Goal: Transaction & Acquisition: Purchase product/service

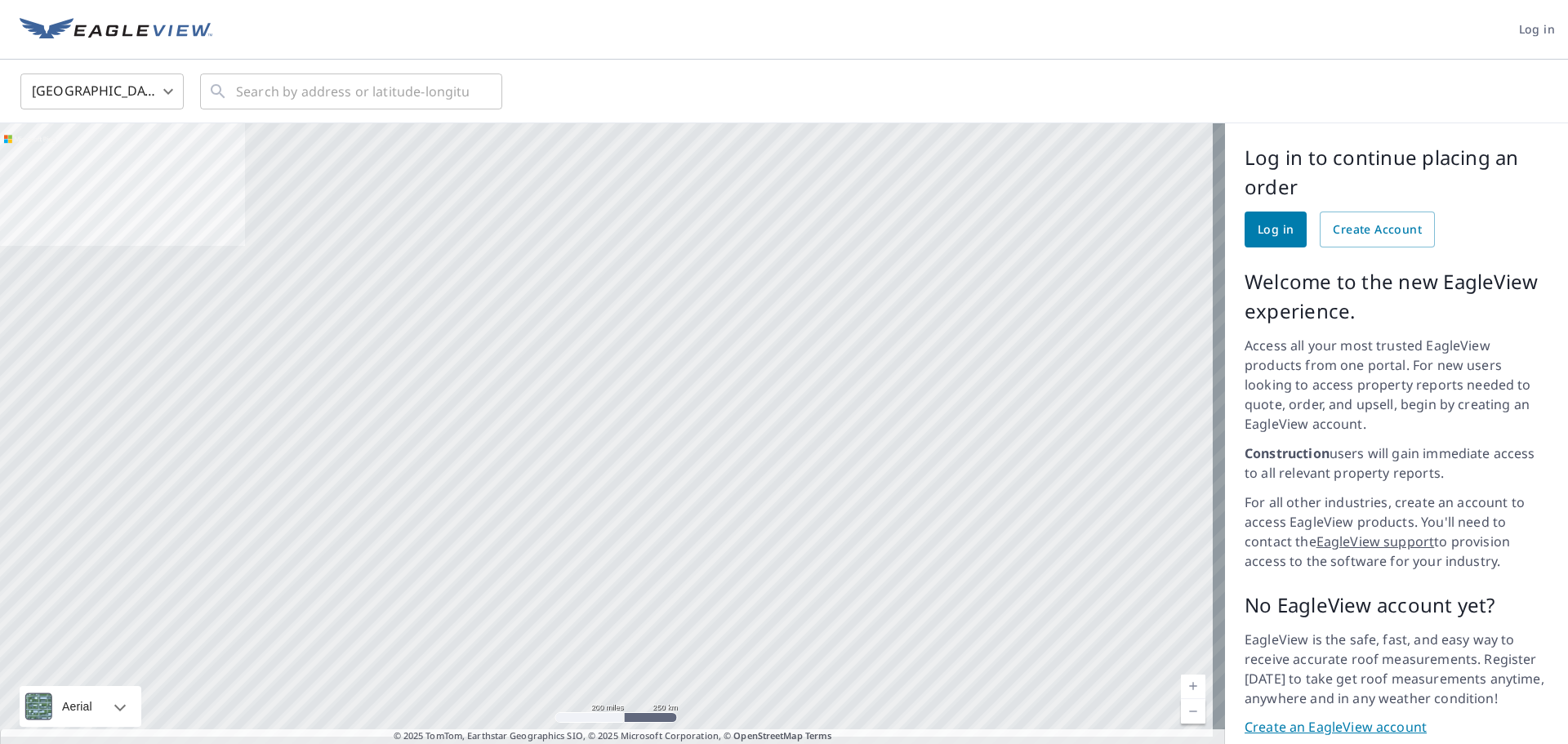
click at [1258, 232] on span "Log in" at bounding box center [1275, 230] width 36 height 20
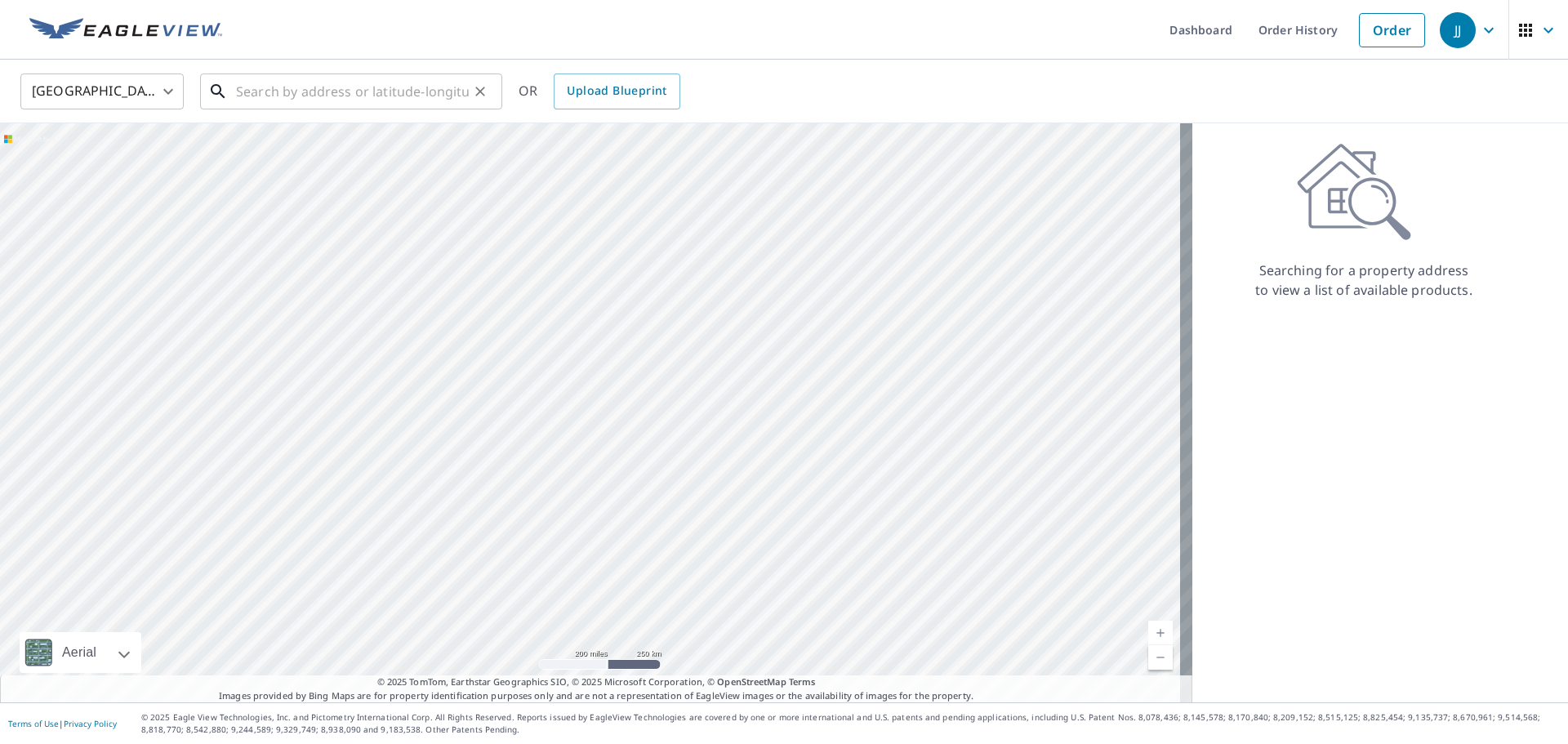
click at [246, 99] on input "text" at bounding box center [352, 91] width 232 height 46
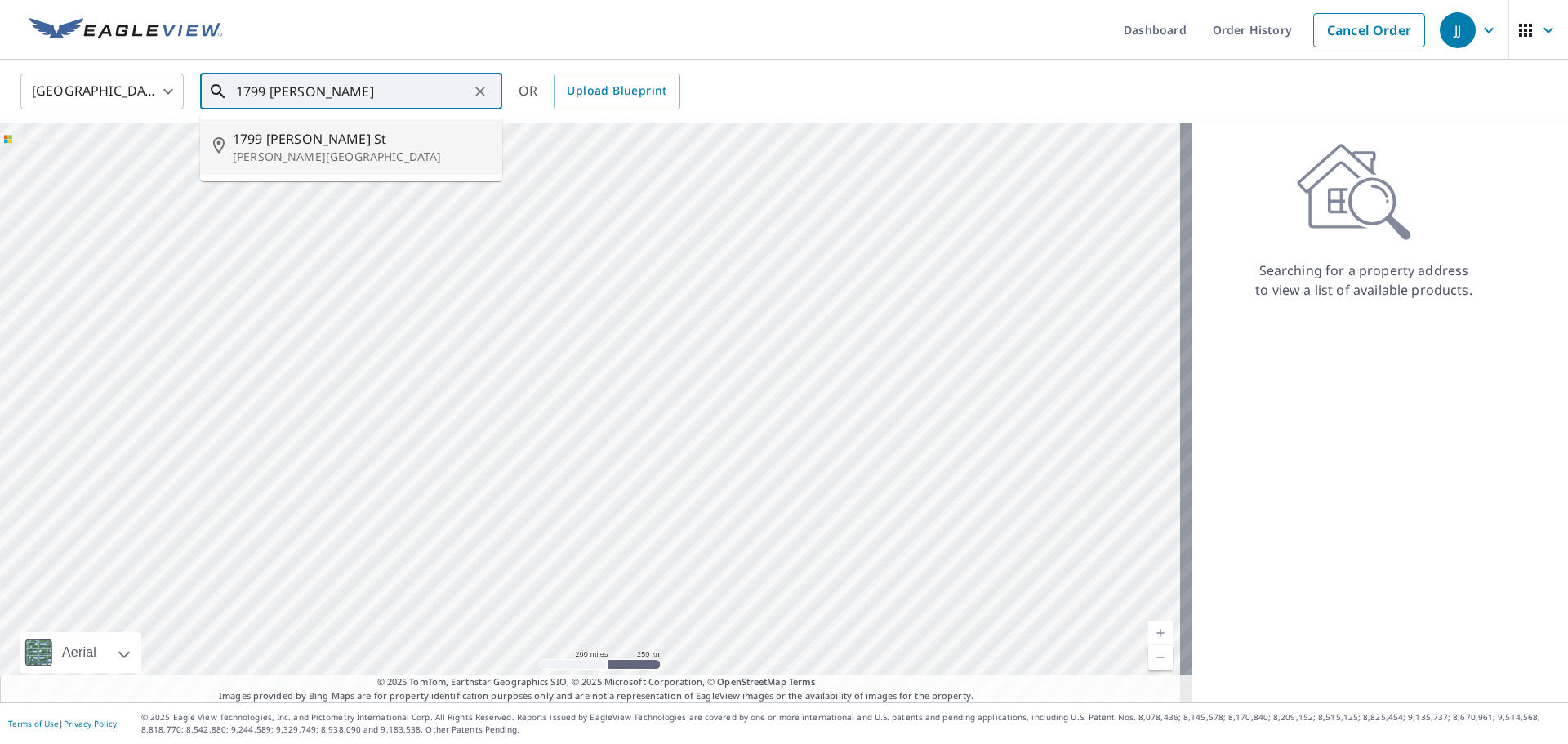
click at [276, 133] on span "1799 [PERSON_NAME] St" at bounding box center [361, 138] width 257 height 19
type input "1799 [PERSON_NAME] [GEOGRAPHIC_DATA][PERSON_NAME]"
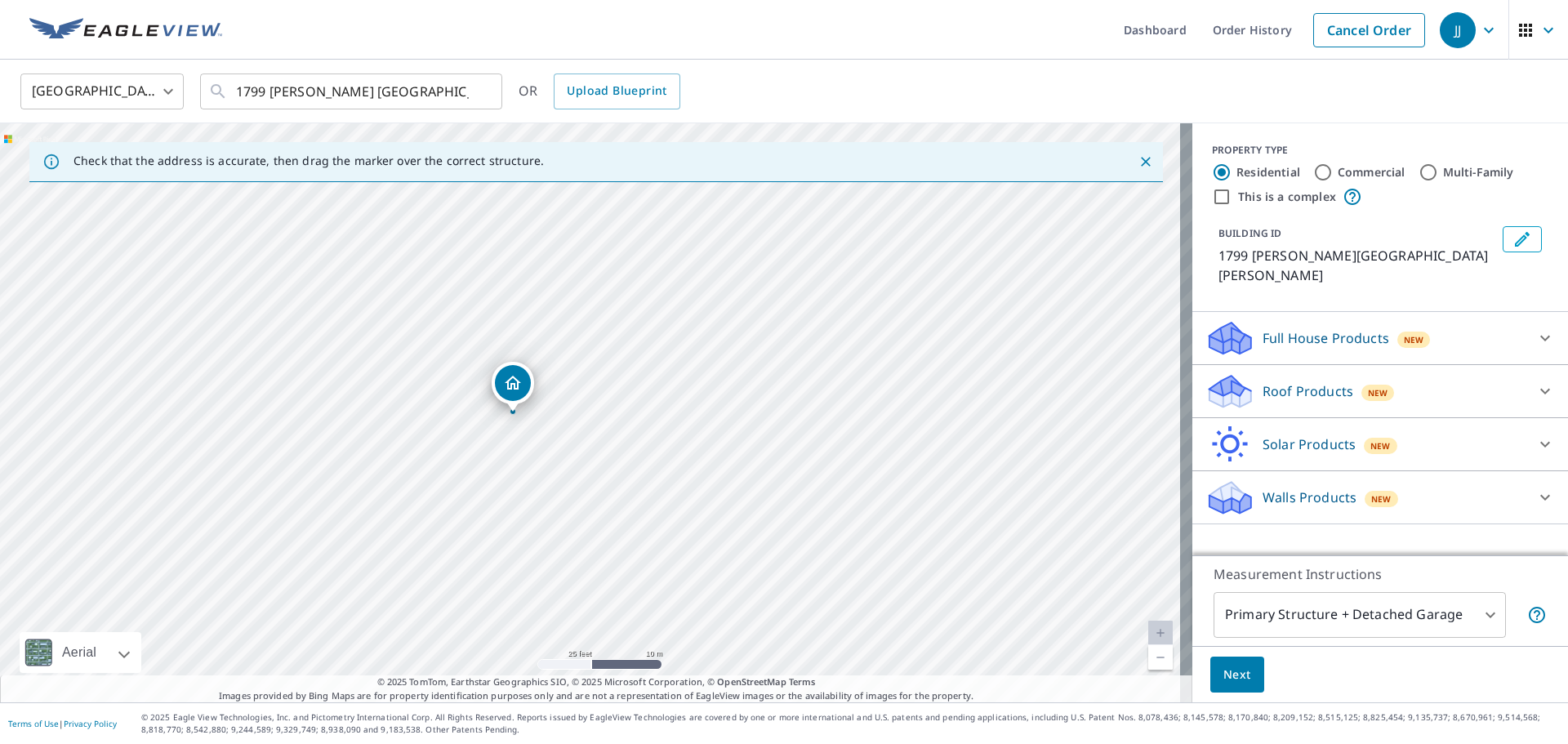
click at [1213, 376] on icon at bounding box center [1227, 386] width 36 height 20
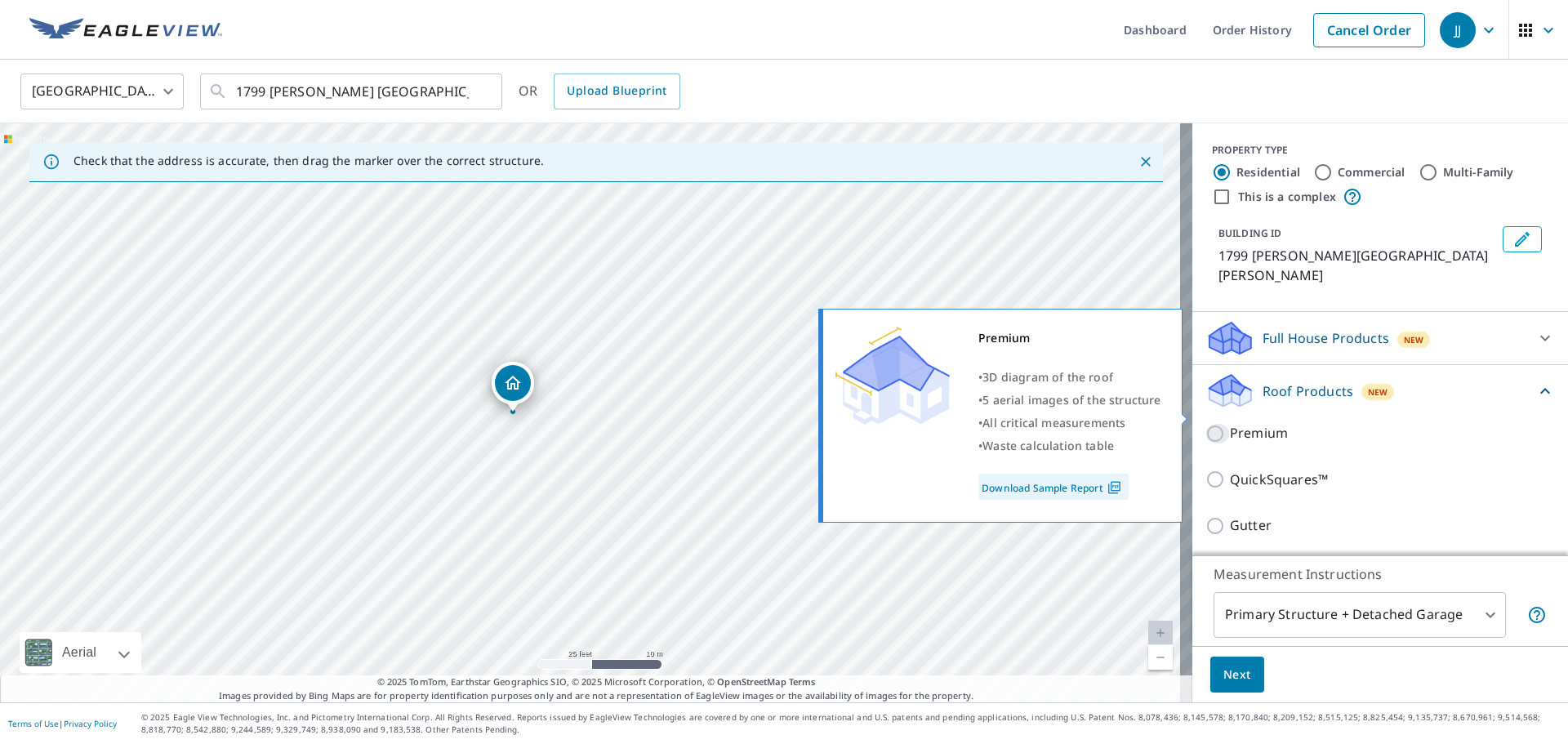
click at [1206, 424] on input "Premium" at bounding box center [1217, 433] width 24 height 19
checkbox input "true"
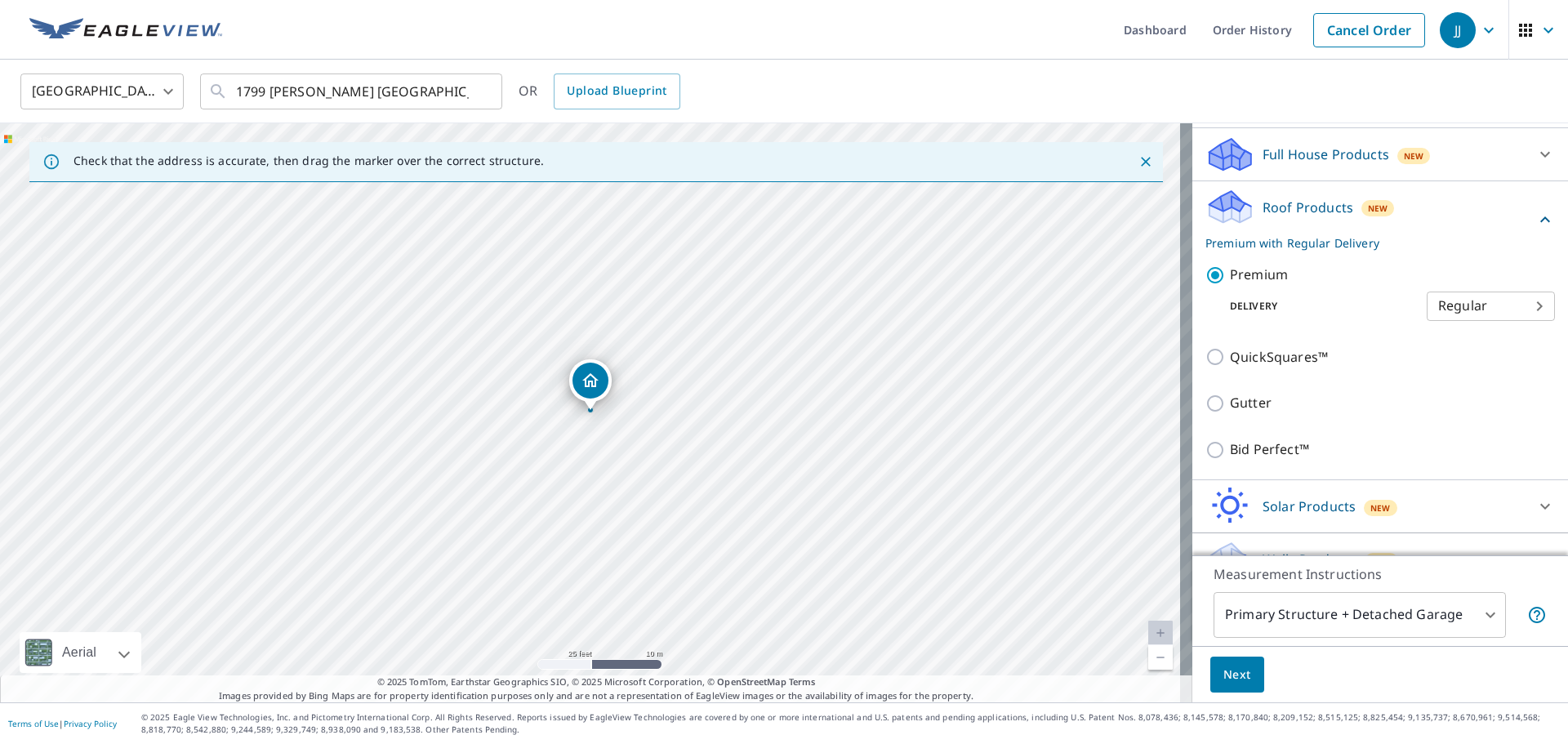
scroll to position [195, 0]
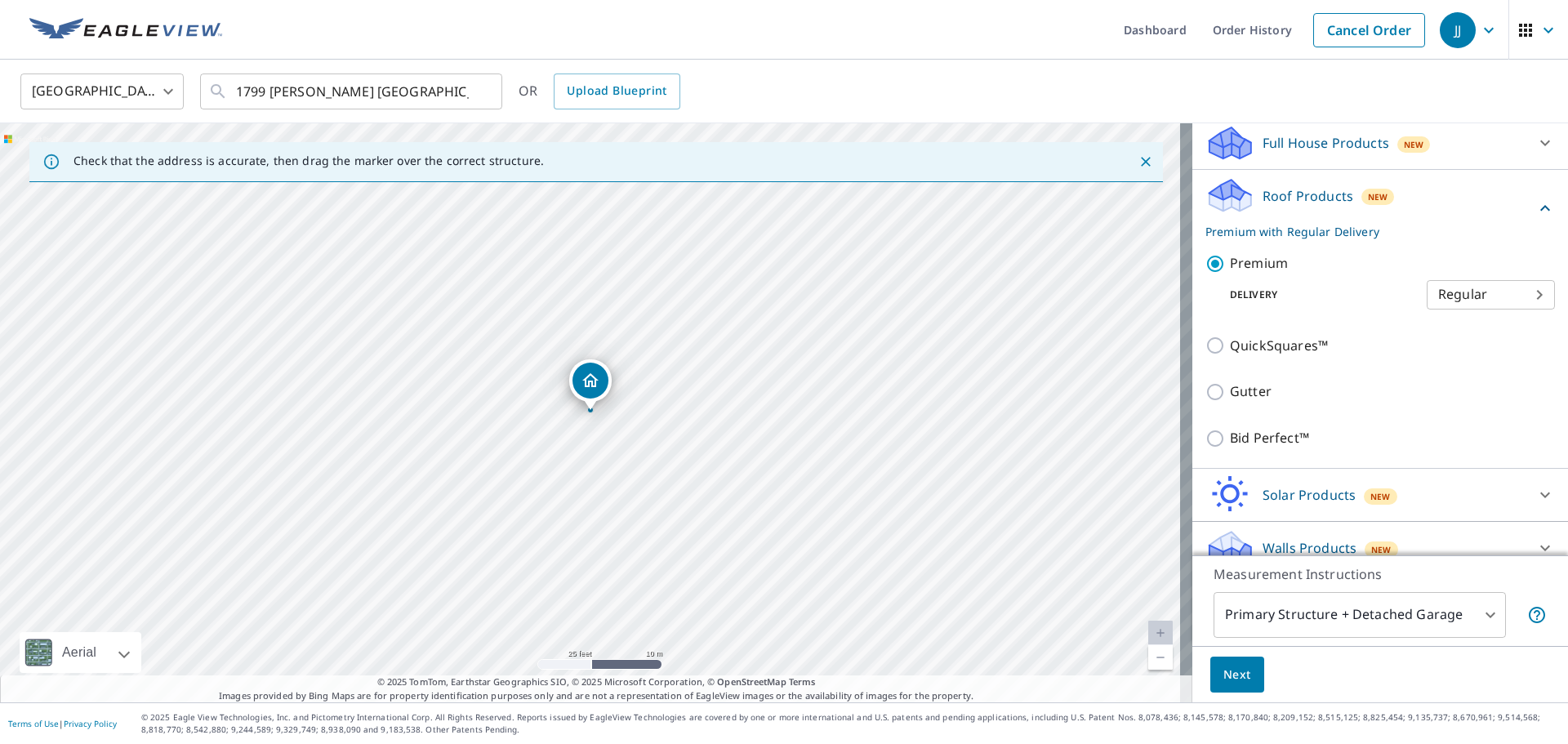
click at [1284, 624] on body "JJ JJ Dashboard Order History Cancel Order JJ United States [GEOGRAPHIC_DATA] ​…" at bounding box center [784, 372] width 1568 height 744
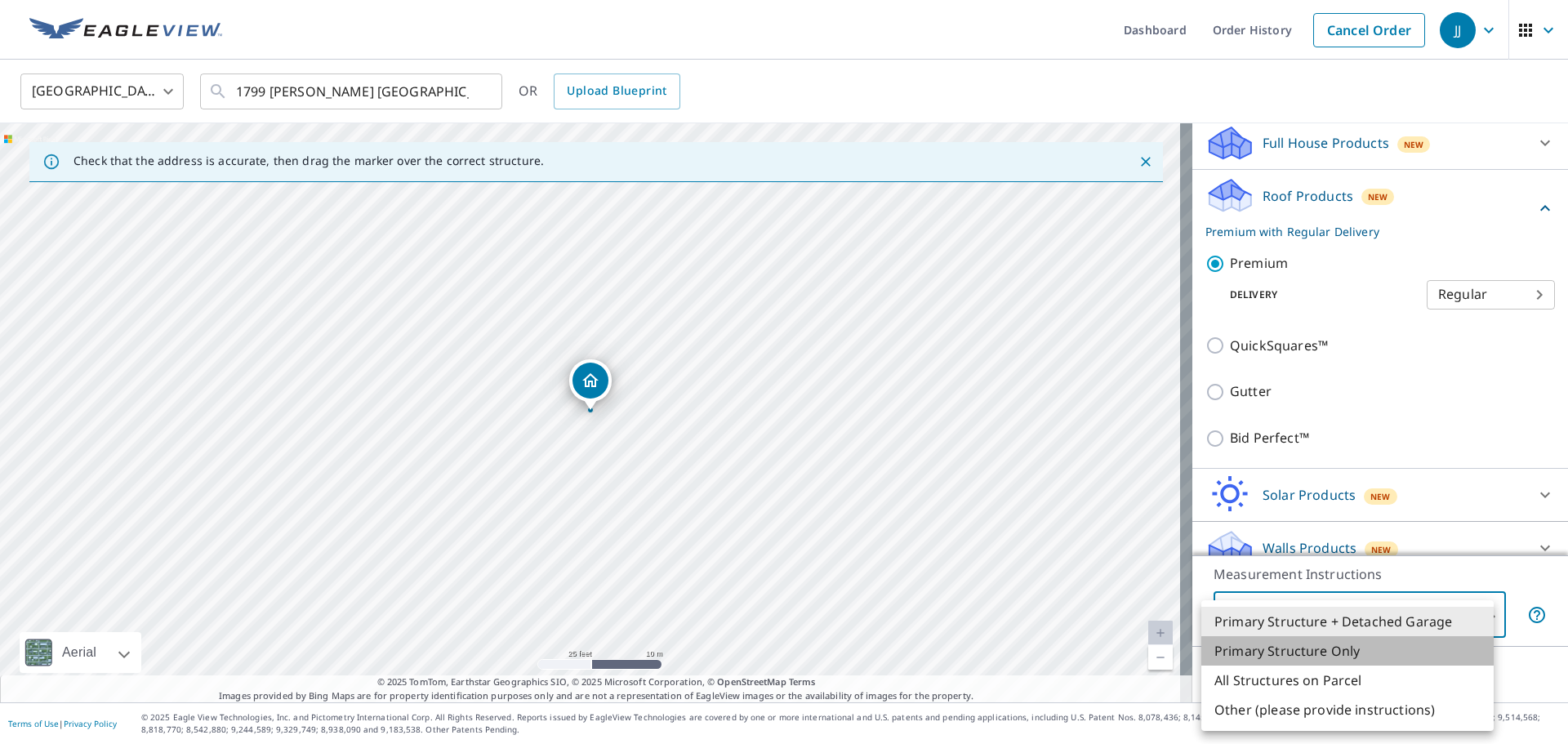
click at [1250, 649] on li "Primary Structure Only" at bounding box center [1347, 650] width 293 height 29
type input "2"
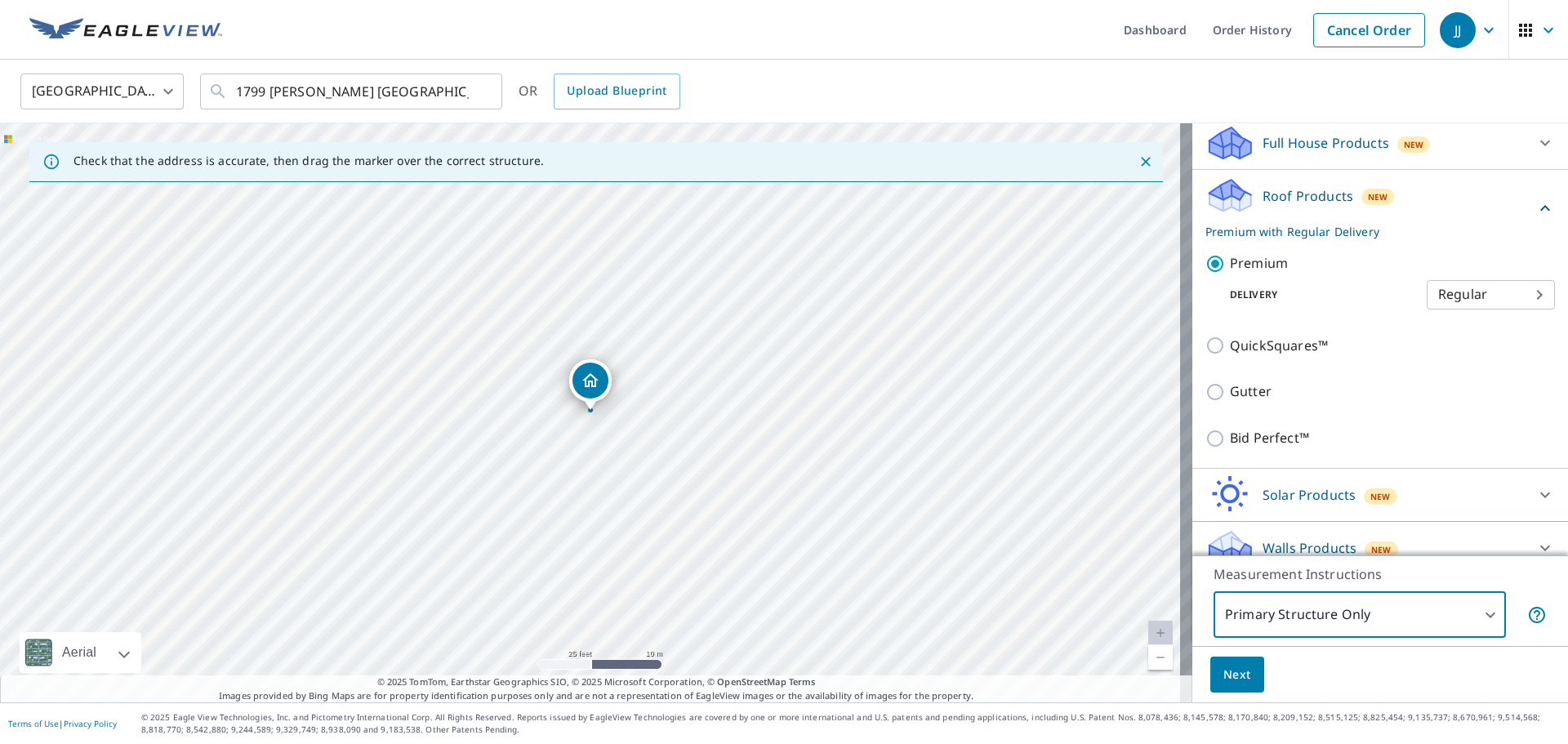
click at [1224, 676] on span "Next" at bounding box center [1237, 675] width 28 height 20
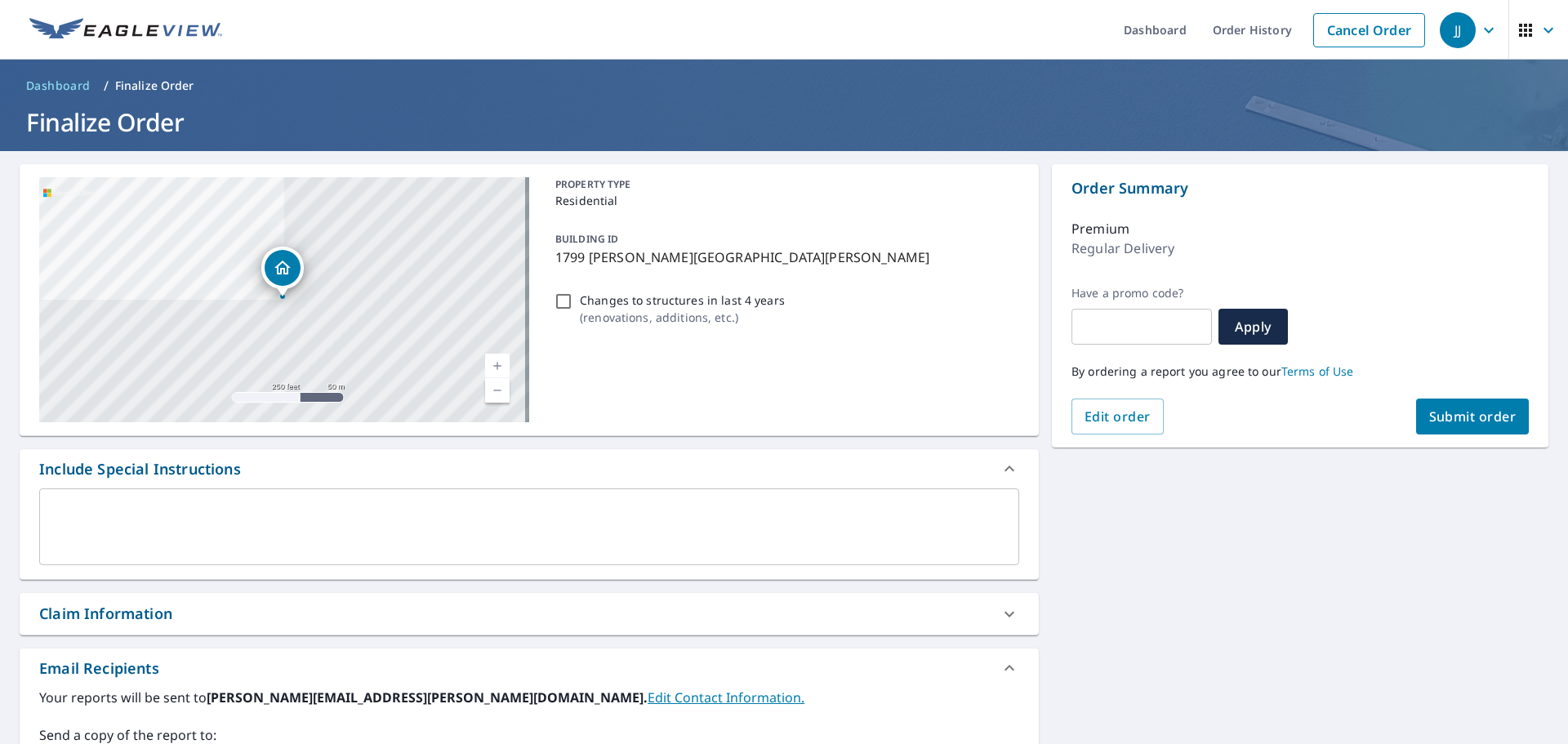
click at [1440, 404] on button "Submit order" at bounding box center [1472, 416] width 113 height 36
